Goal: Task Accomplishment & Management: Complete application form

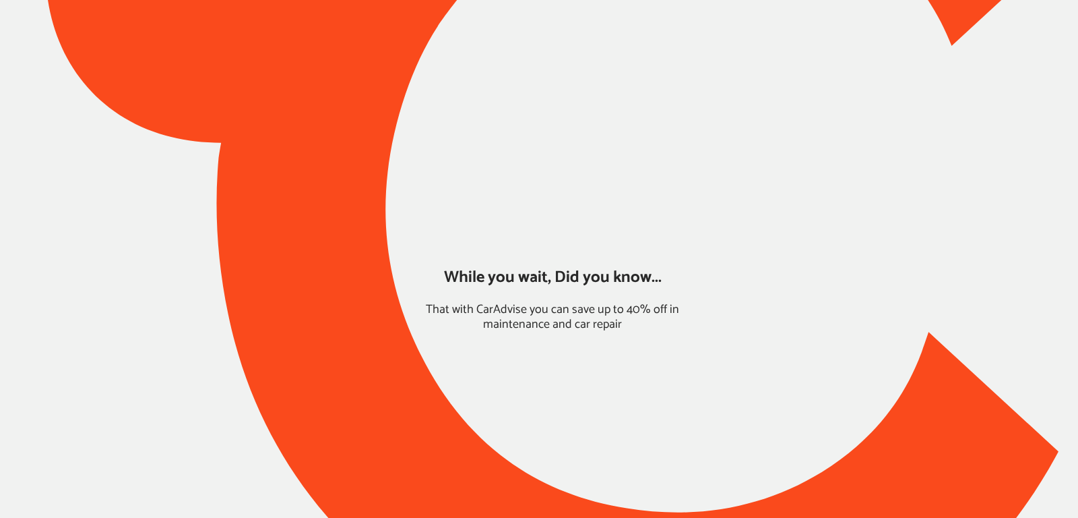
type input "*****"
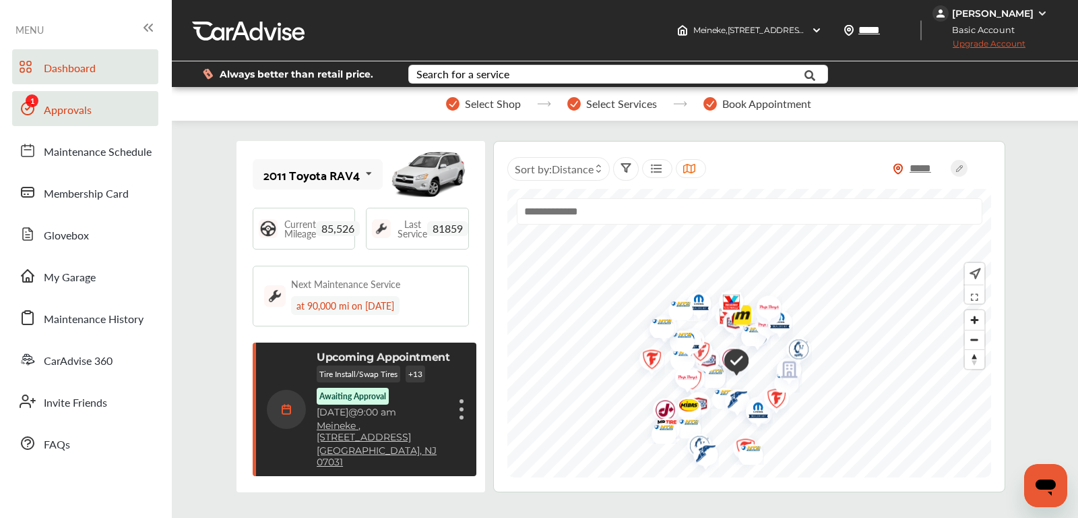
click at [85, 107] on span "Approvals" at bounding box center [68, 111] width 48 height 18
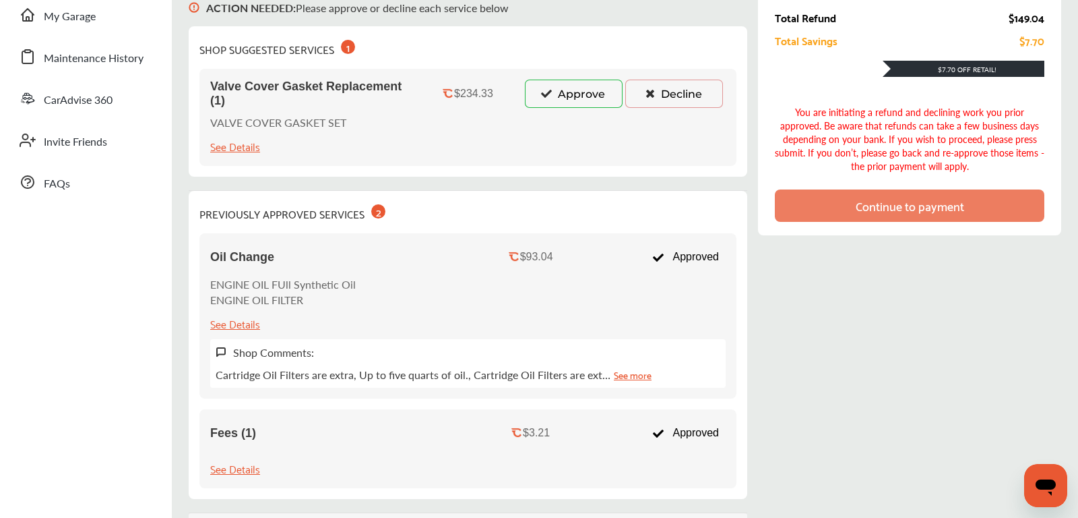
scroll to position [262, 0]
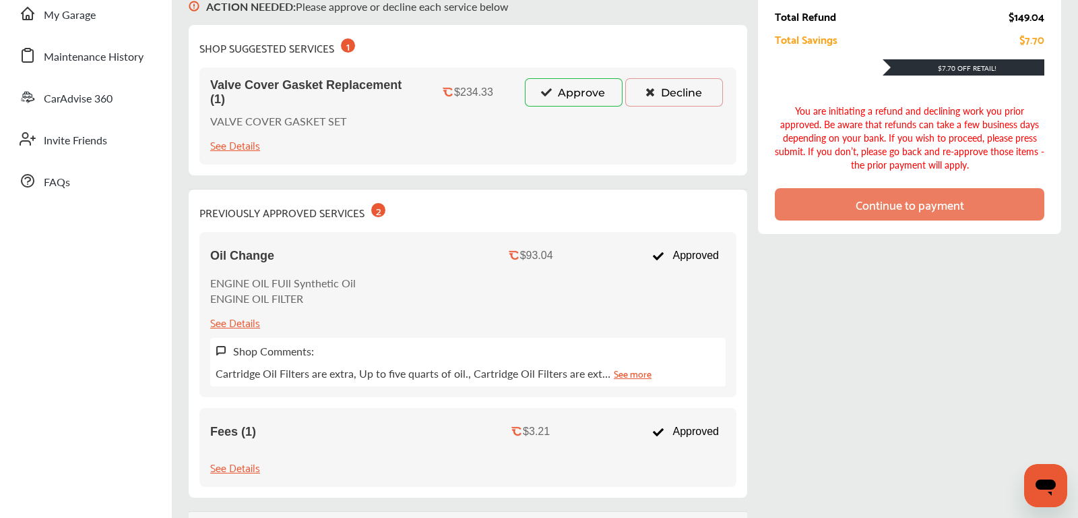
click at [553, 103] on button "Approve" at bounding box center [574, 92] width 98 height 28
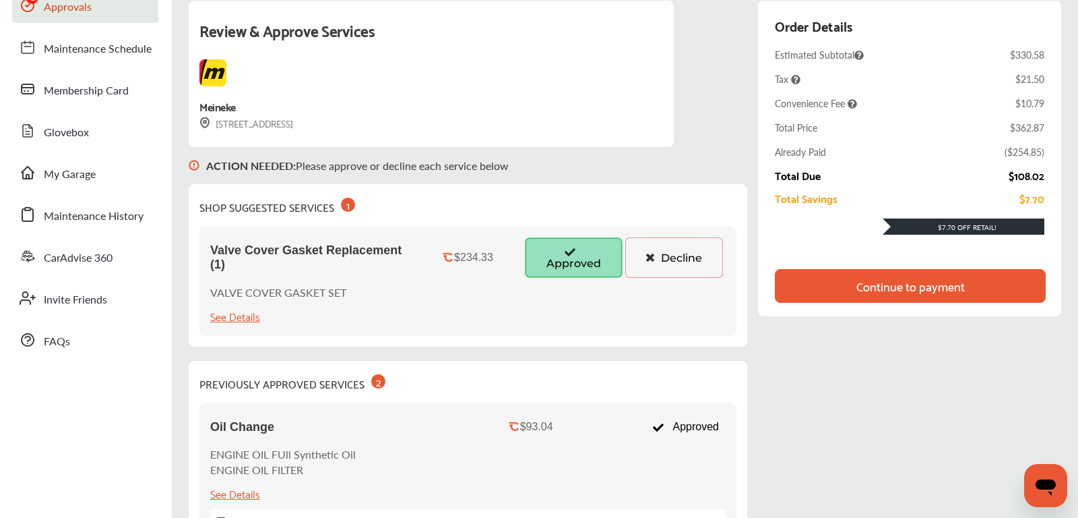
scroll to position [0, 0]
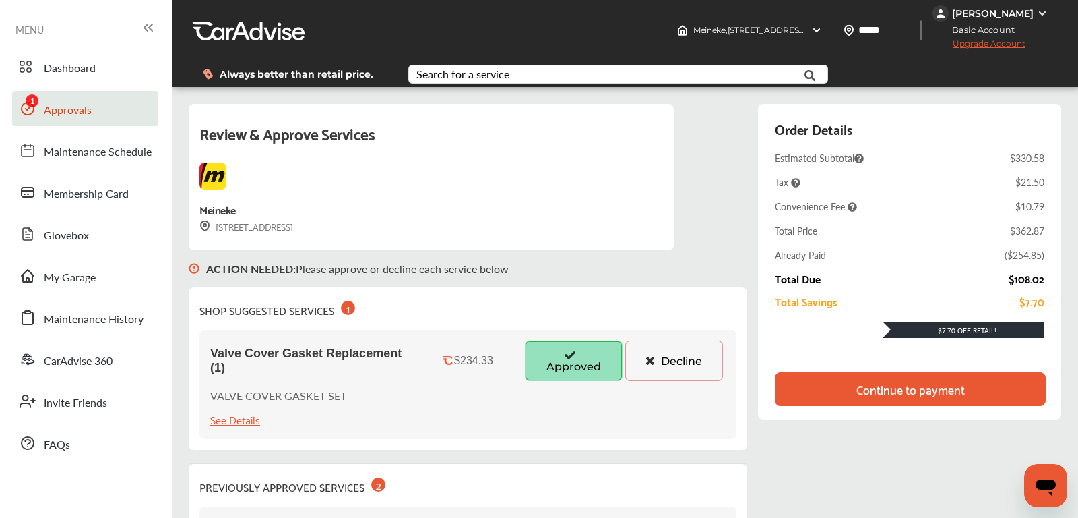
click at [1010, 46] on span "Upgrade Account" at bounding box center [979, 46] width 93 height 17
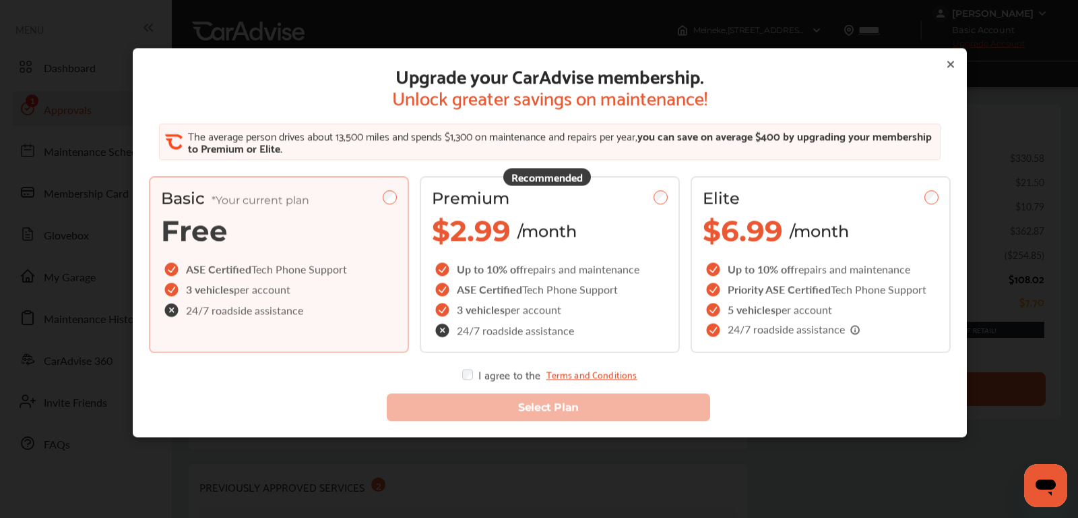
click at [954, 65] on icon at bounding box center [950, 64] width 11 height 11
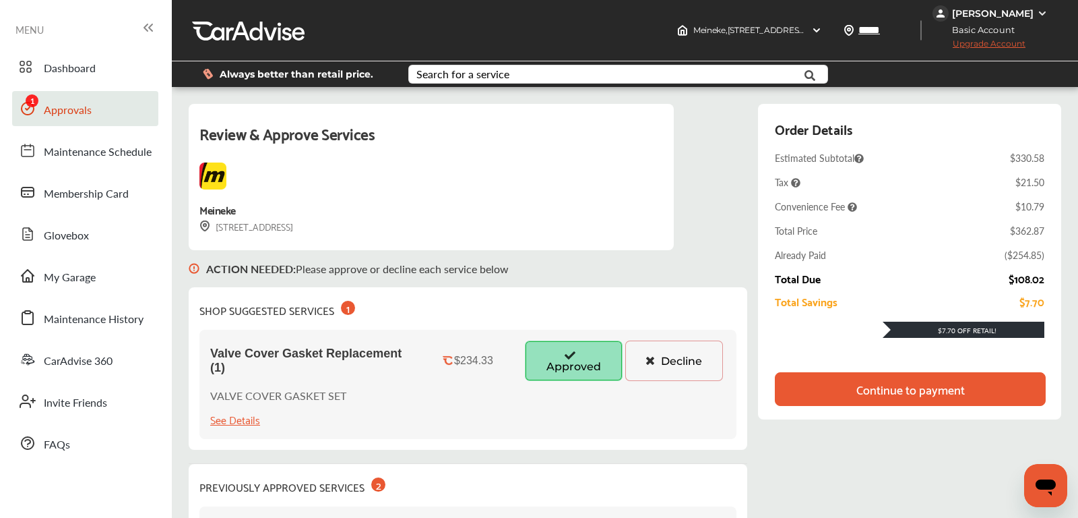
click at [1009, 44] on span "Upgrade Account" at bounding box center [979, 46] width 93 height 17
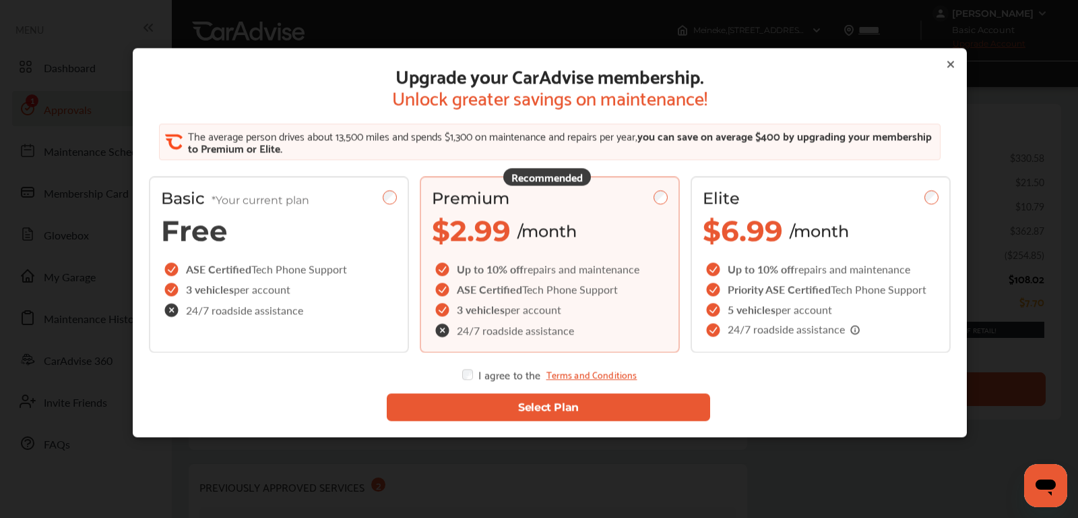
click at [470, 404] on button "Select Plan" at bounding box center [548, 407] width 323 height 28
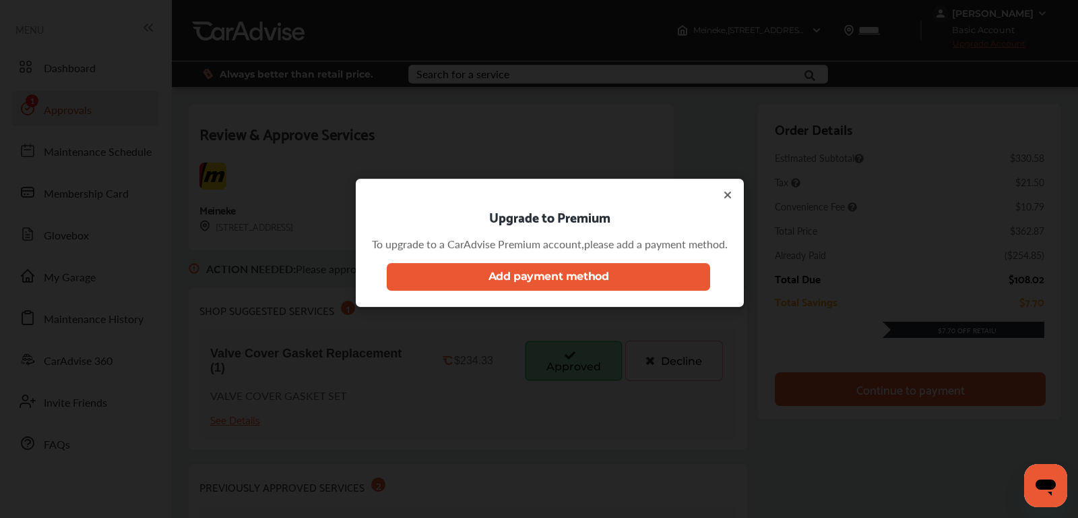
click at [526, 288] on button "Add payment method" at bounding box center [548, 277] width 323 height 28
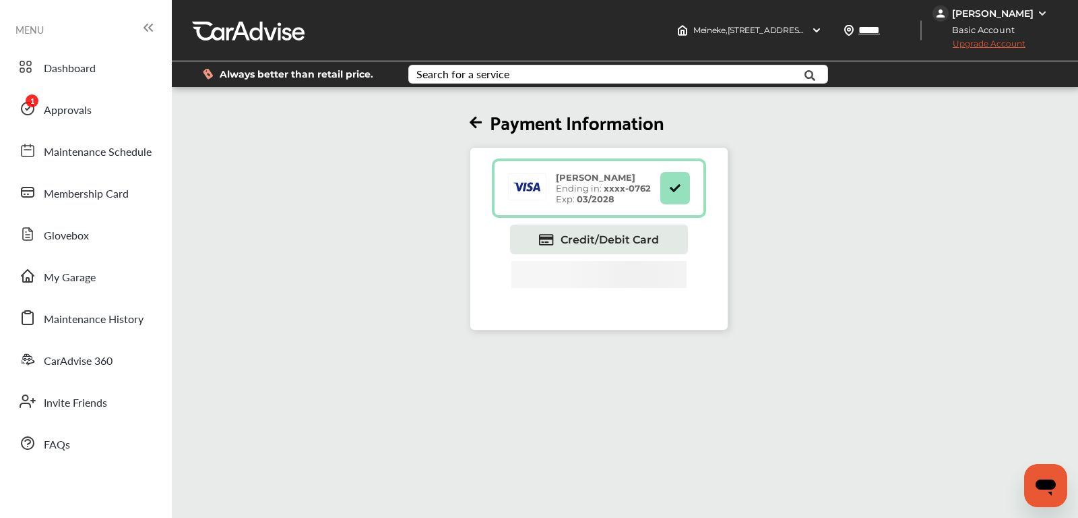
click at [982, 42] on span "Upgrade Account" at bounding box center [979, 46] width 93 height 17
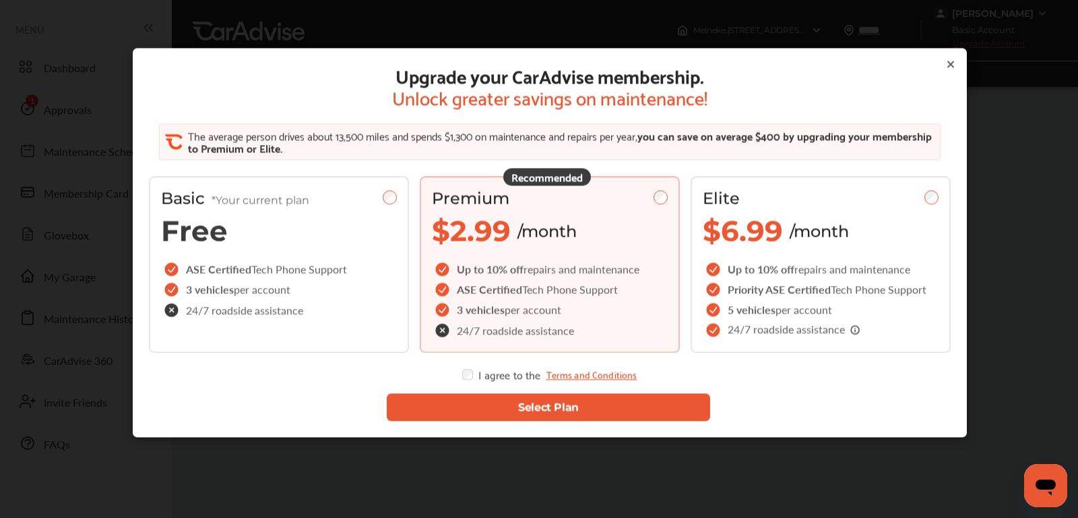
click at [513, 408] on button "Select Plan" at bounding box center [548, 407] width 323 height 28
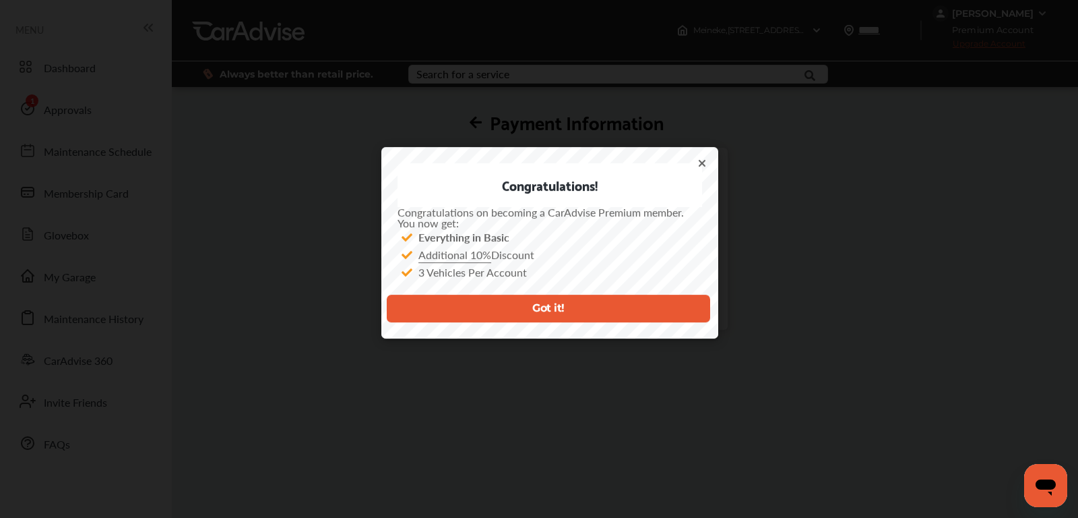
click at [558, 306] on button "Got it!" at bounding box center [548, 308] width 323 height 28
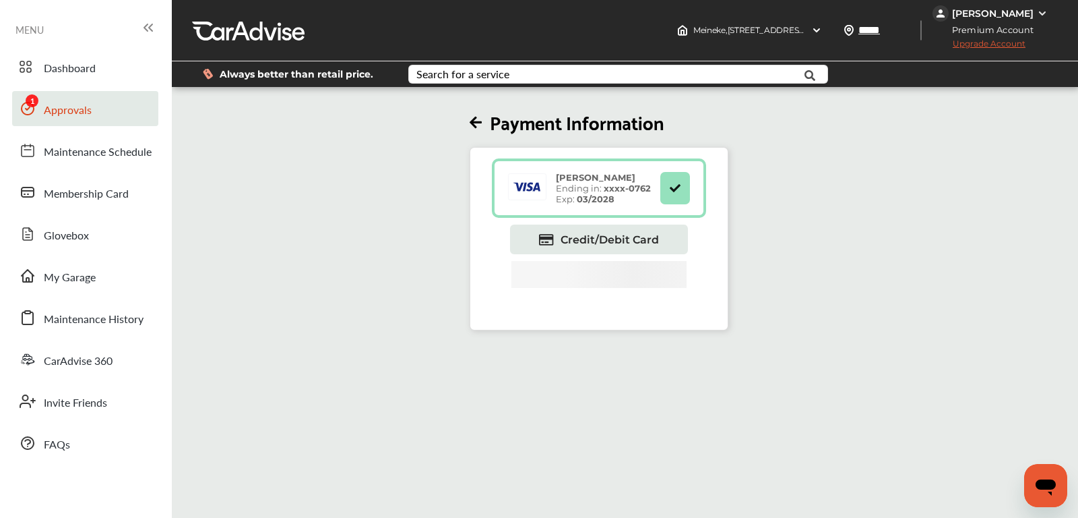
click at [88, 114] on span "Approvals" at bounding box center [68, 111] width 48 height 18
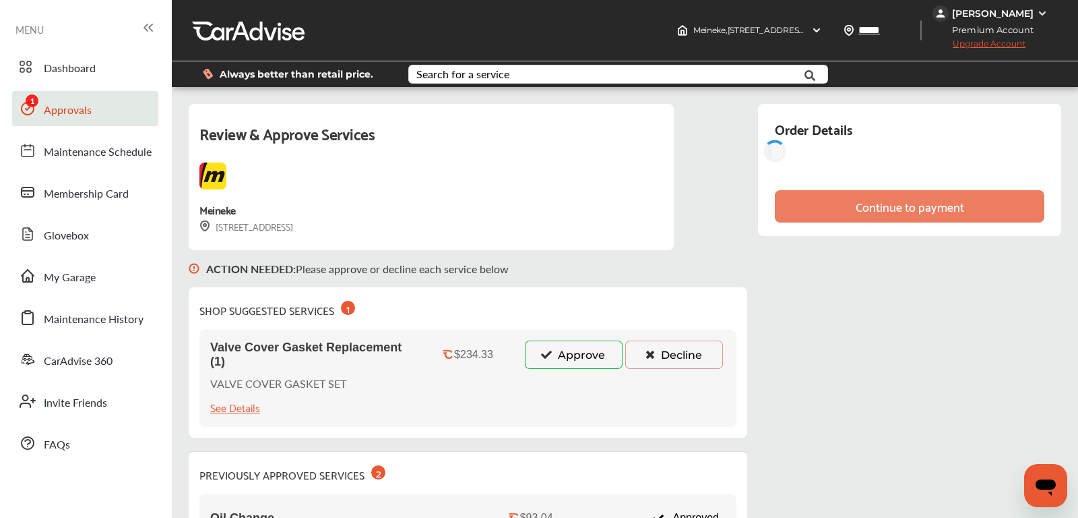
click at [552, 355] on icon at bounding box center [546, 353] width 13 height 9
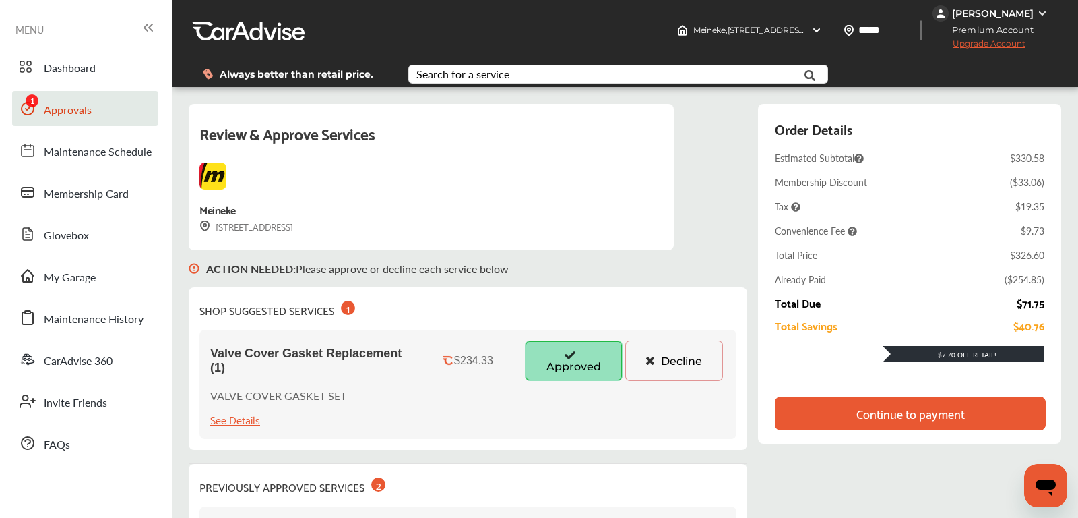
click at [863, 418] on div "Continue to payment" at bounding box center [911, 412] width 108 height 13
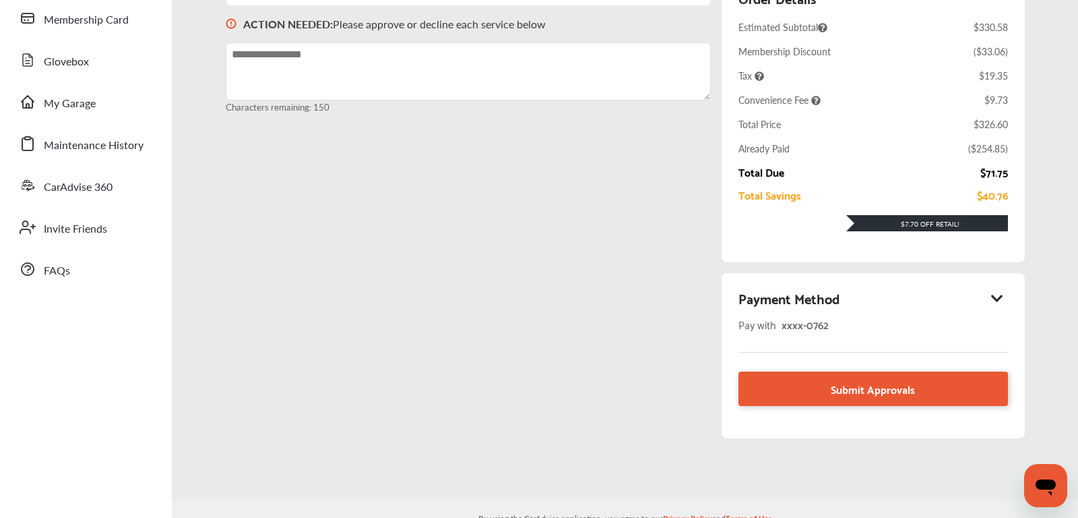
scroll to position [201, 0]
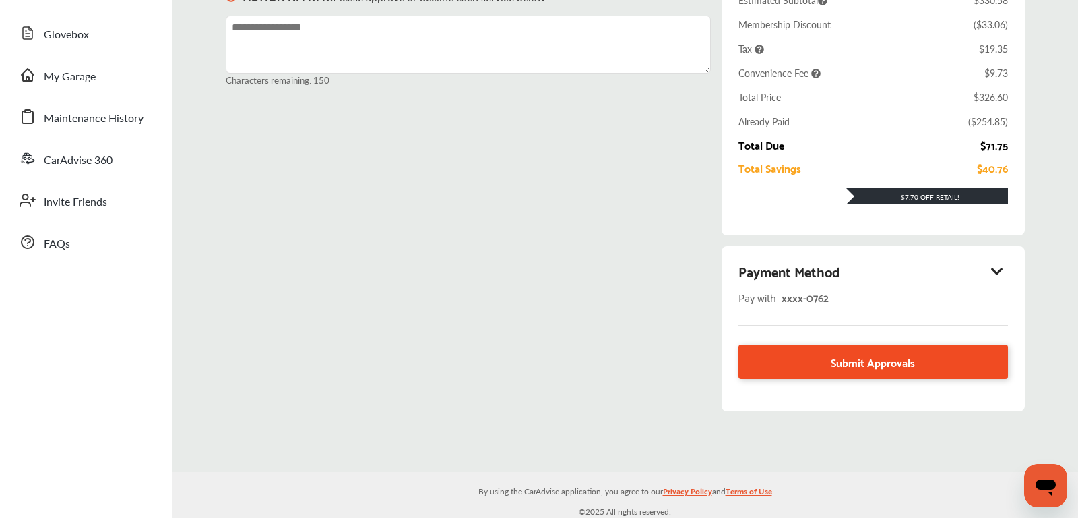
click at [873, 368] on link "Submit Approvals" at bounding box center [874, 361] width 270 height 34
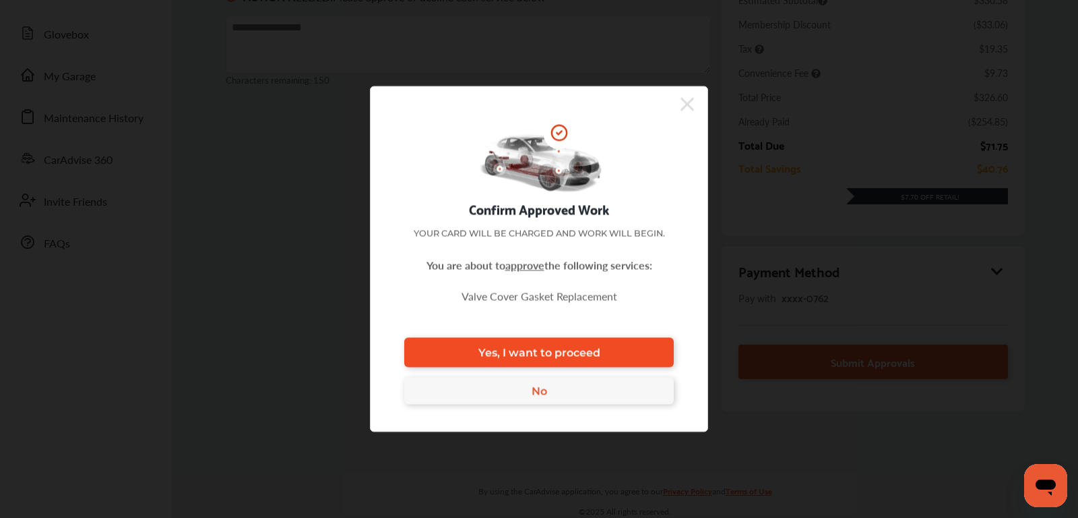
click at [577, 357] on span "Yes, I want to proceed" at bounding box center [539, 352] width 122 height 13
